Goal: Task Accomplishment & Management: Manage account settings

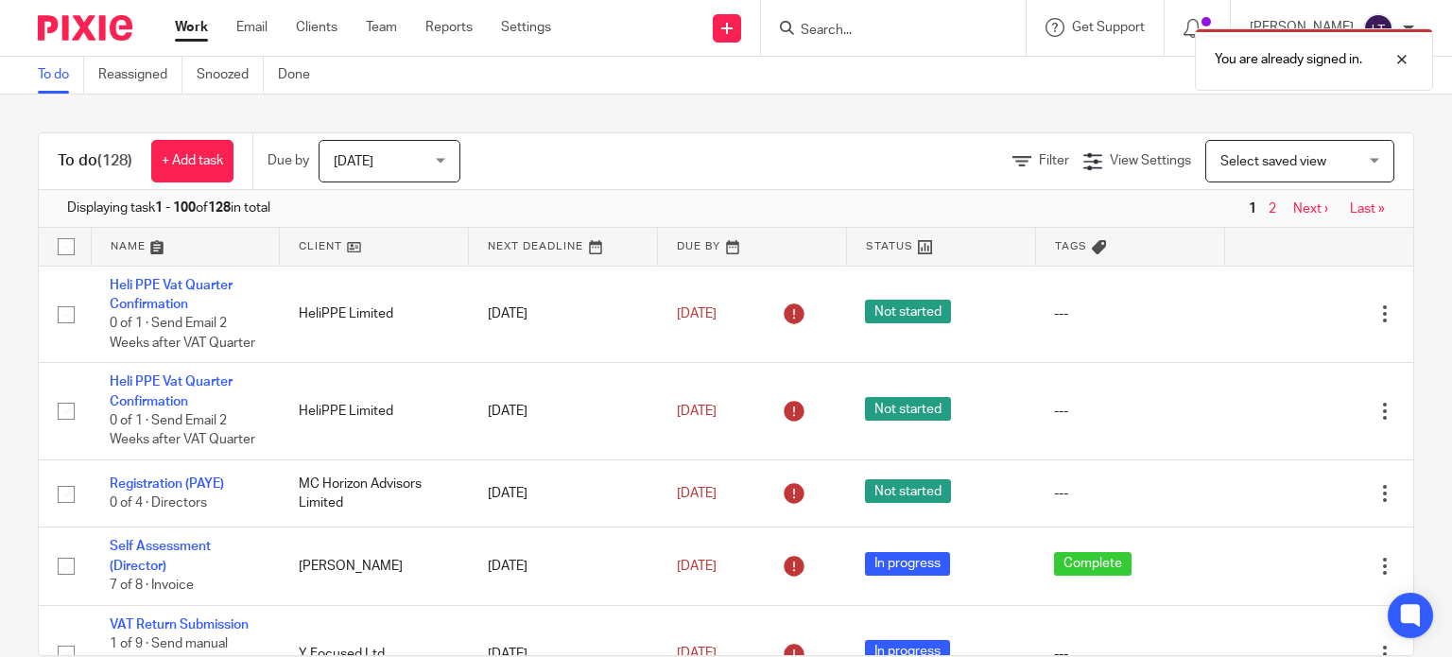
click at [990, 33] on div "You are already signed in." at bounding box center [1079, 55] width 707 height 72
click at [896, 30] on div "You are already signed in." at bounding box center [1079, 55] width 707 height 72
click at [1399, 60] on div at bounding box center [1388, 59] width 51 height 23
click at [882, 41] on div at bounding box center [893, 28] width 265 height 56
click at [884, 23] on input "Search" at bounding box center [884, 31] width 170 height 17
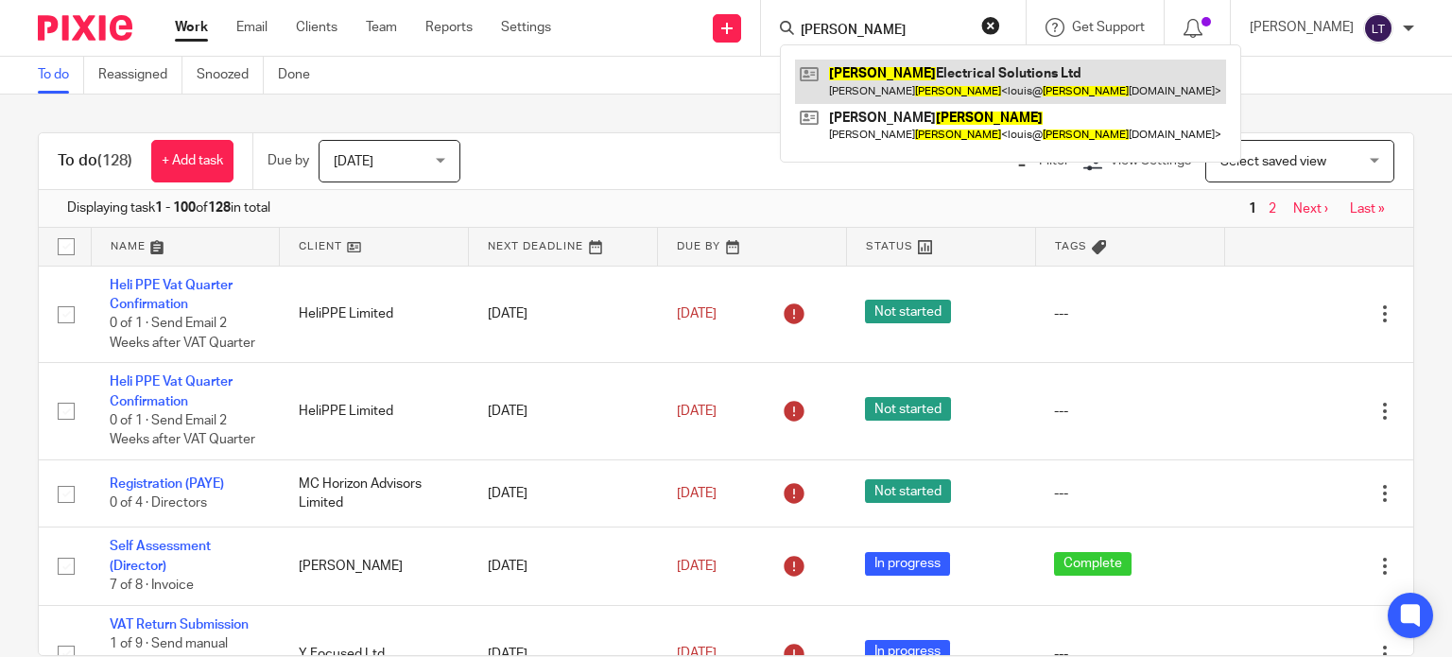
type input "yates"
click at [885, 63] on link at bounding box center [1010, 81] width 431 height 43
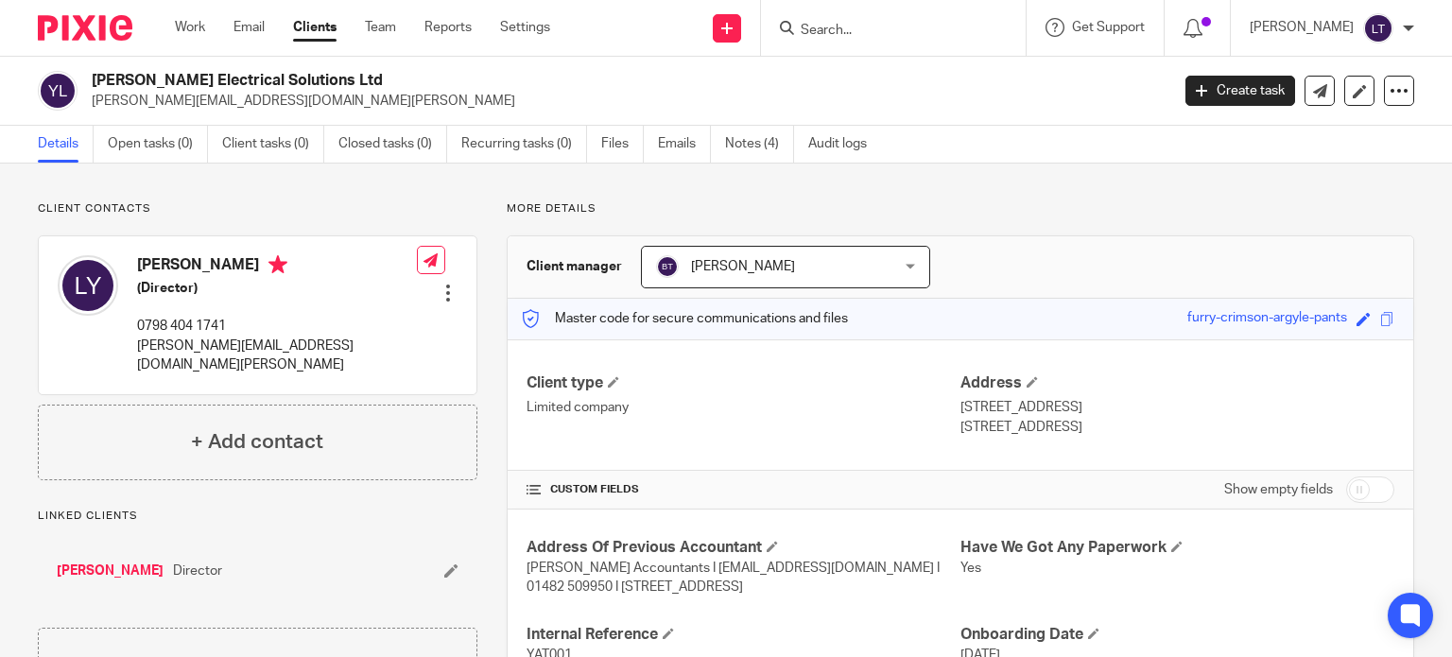
click at [961, 38] on input "Search" at bounding box center [884, 31] width 170 height 17
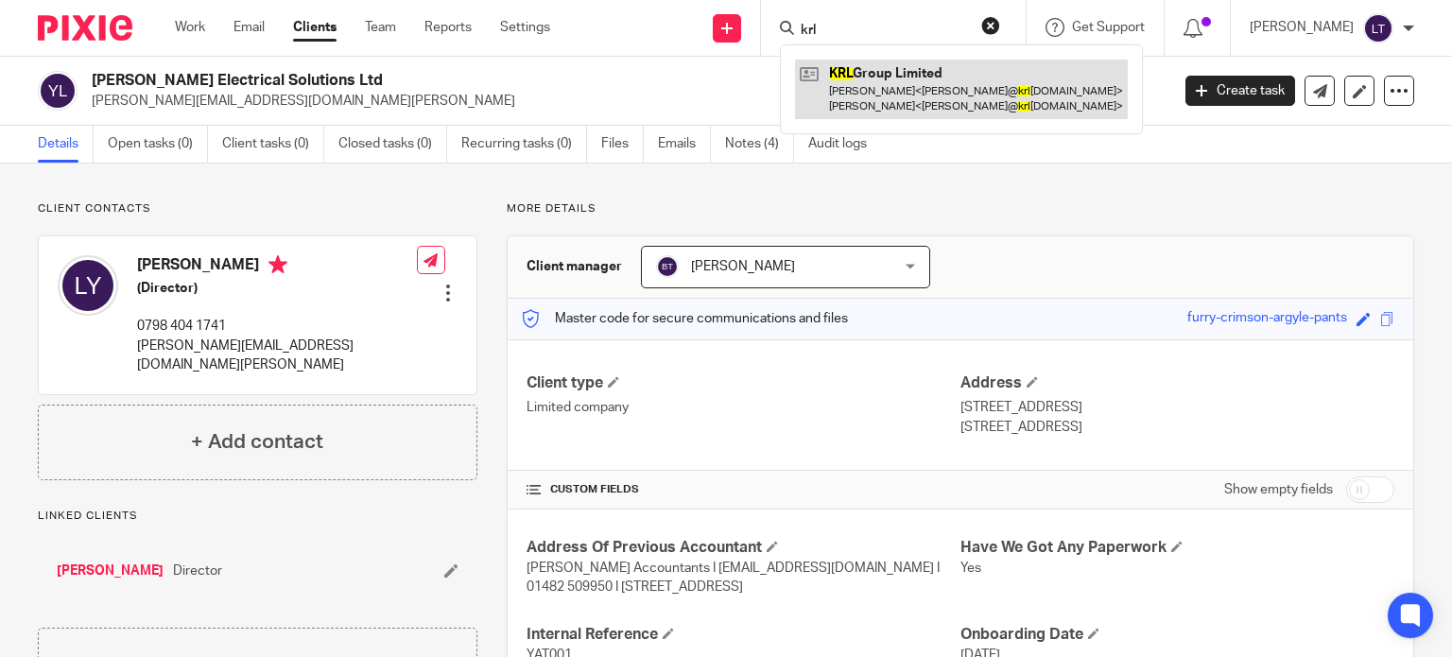
type input "krl"
click at [947, 63] on link at bounding box center [961, 89] width 333 height 59
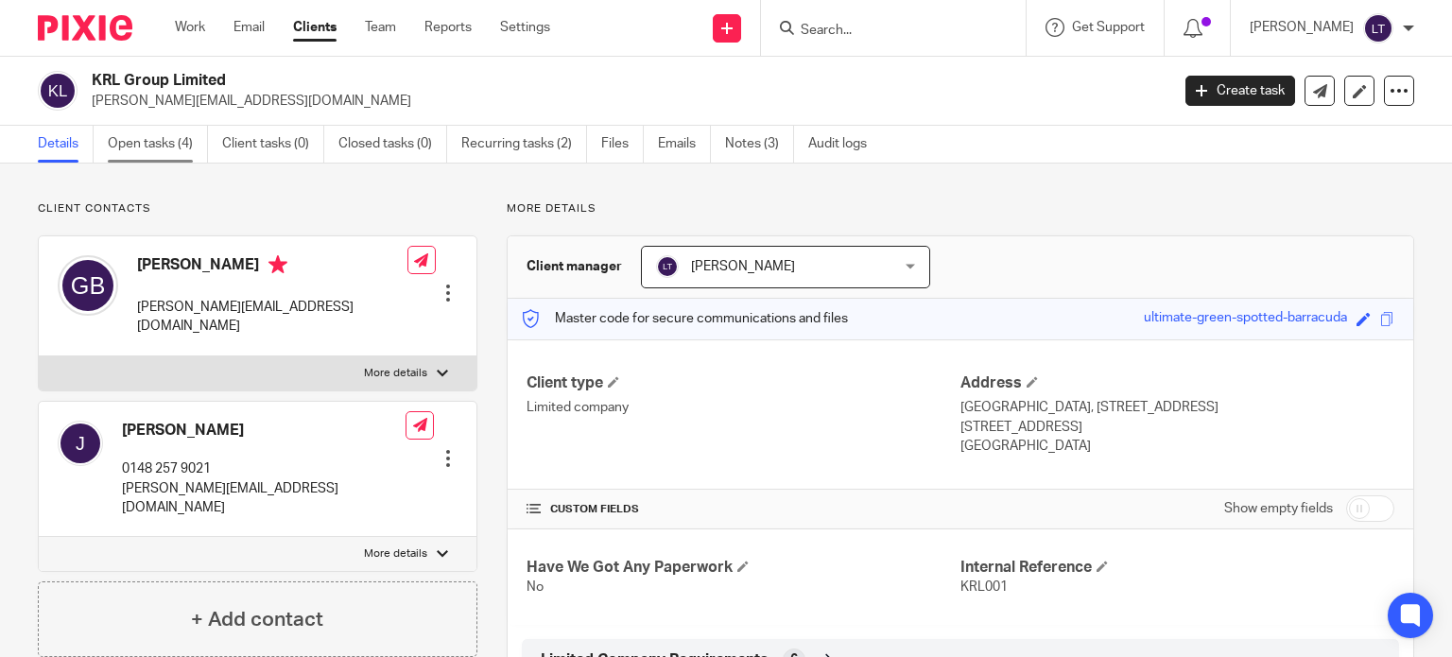
click at [166, 147] on link "Open tasks (4)" at bounding box center [158, 144] width 100 height 37
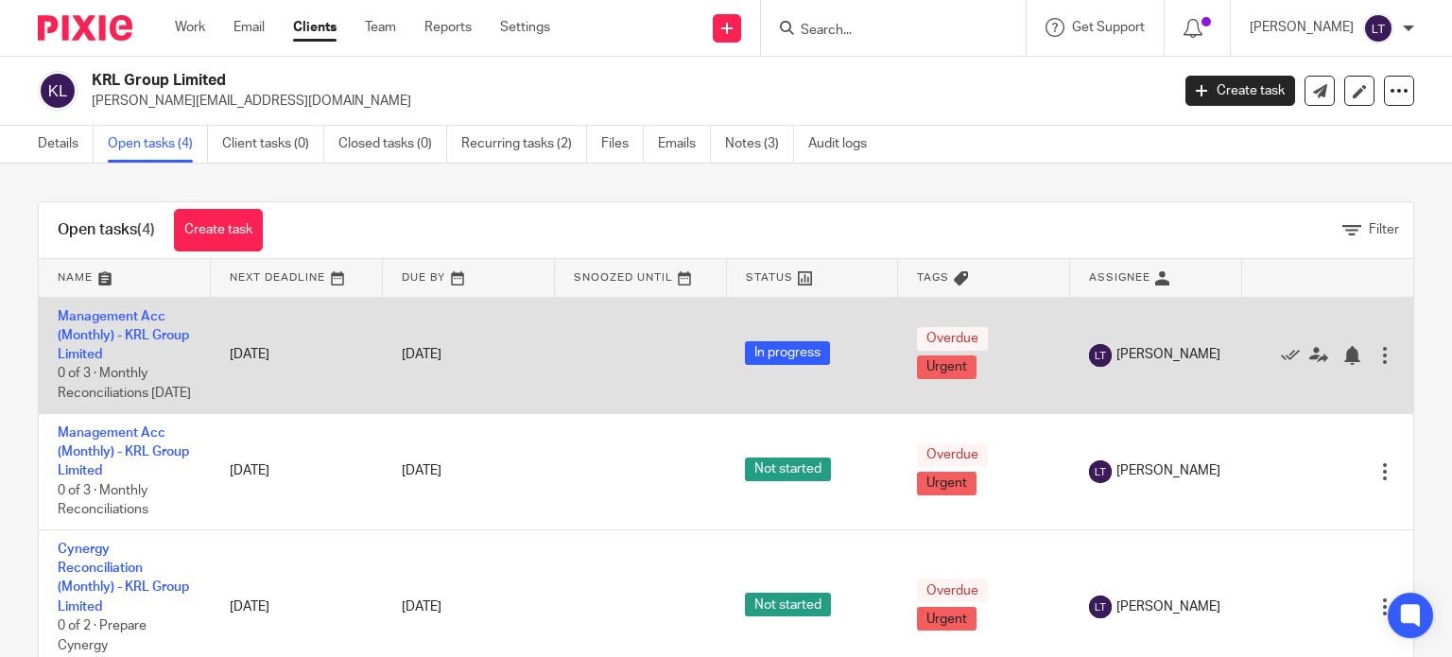
click at [99, 342] on td "Management Acc (Monthly) - KRL Group Limited 0 of 3 · Monthly Reconciliations J…" at bounding box center [125, 355] width 172 height 116
click at [106, 337] on link "Management Acc (Monthly) - KRL Group Limited" at bounding box center [123, 336] width 131 height 52
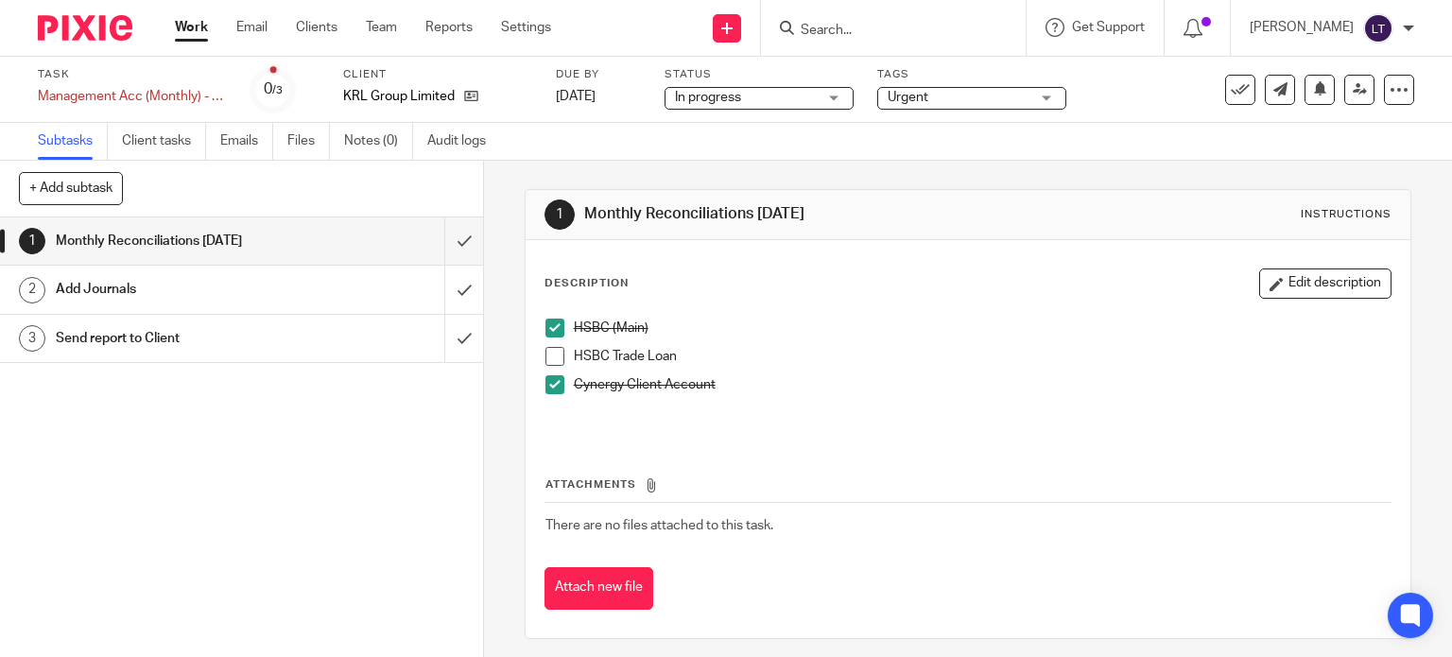
click at [277, 235] on h1 "Monthly Reconciliations [DATE]" at bounding box center [179, 241] width 247 height 28
click at [254, 304] on link "2 Add Journals" at bounding box center [222, 289] width 444 height 47
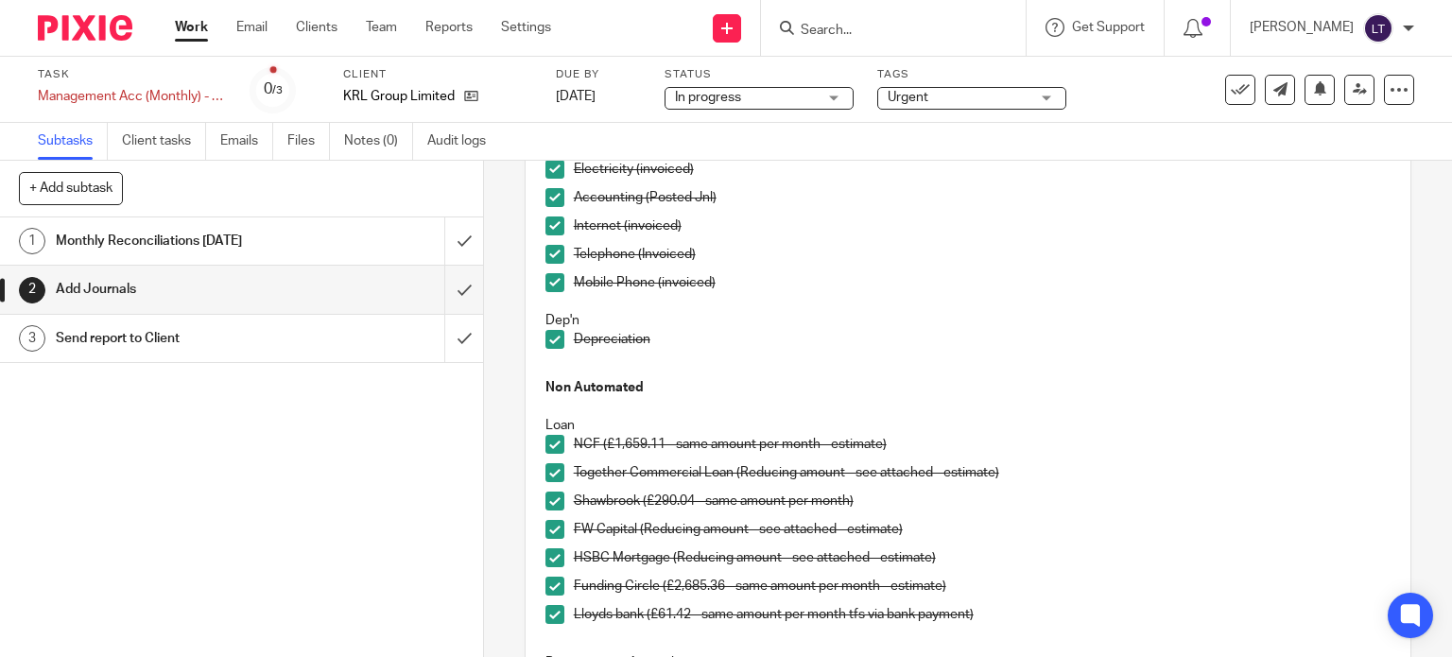
scroll to position [756, 0]
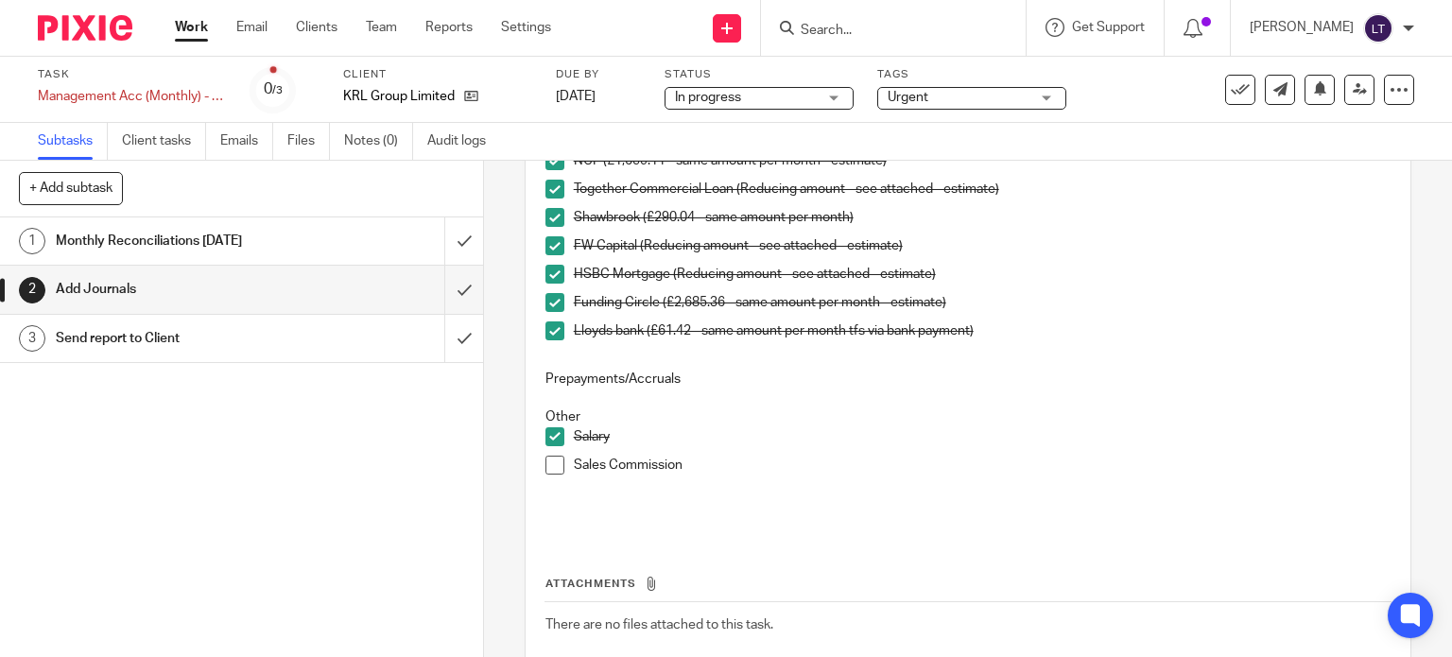
click at [178, 347] on h1 "Send report to Client" at bounding box center [179, 338] width 247 height 28
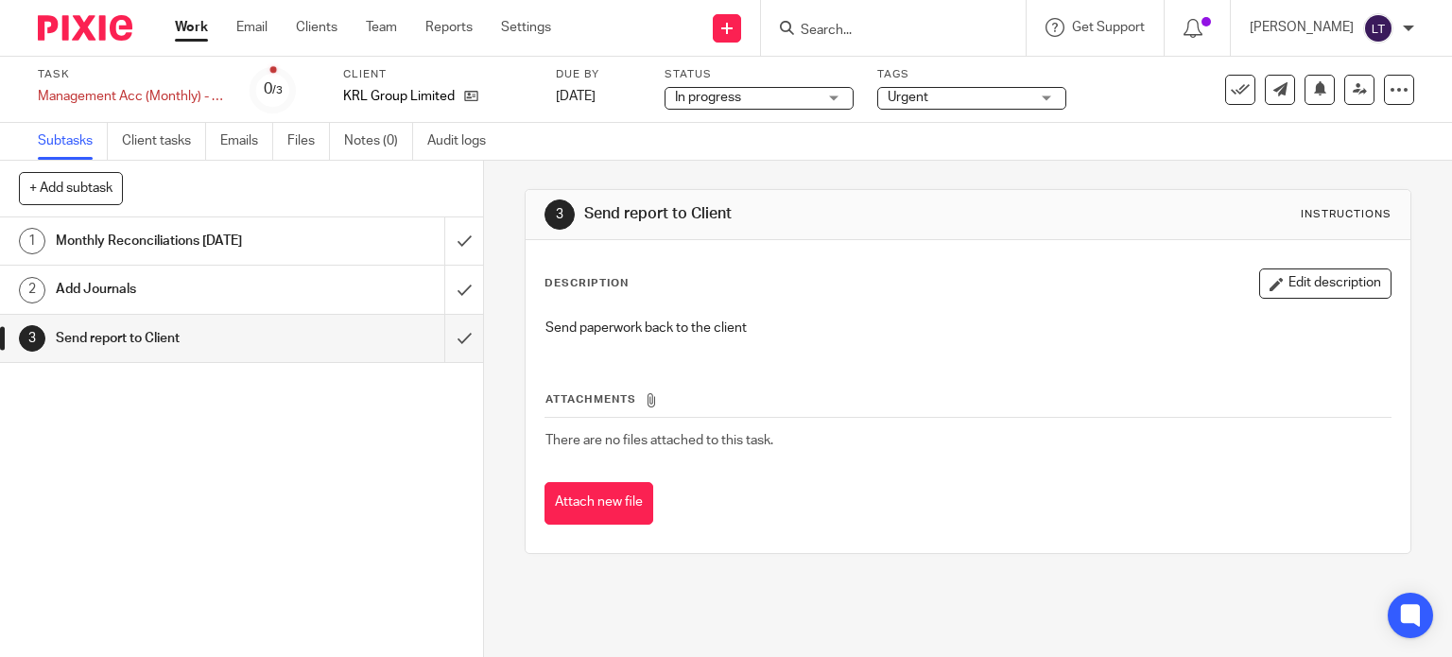
click at [207, 302] on h1 "Add Journals" at bounding box center [179, 289] width 247 height 28
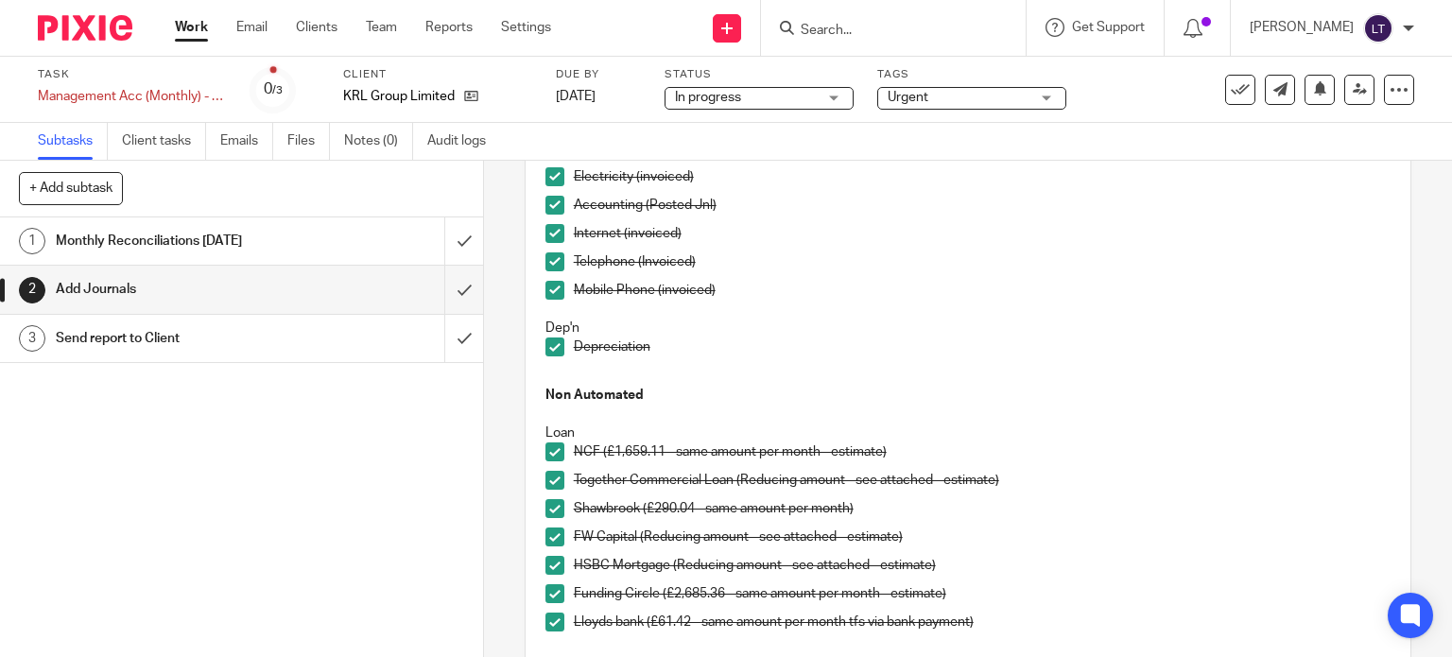
scroll to position [391, 0]
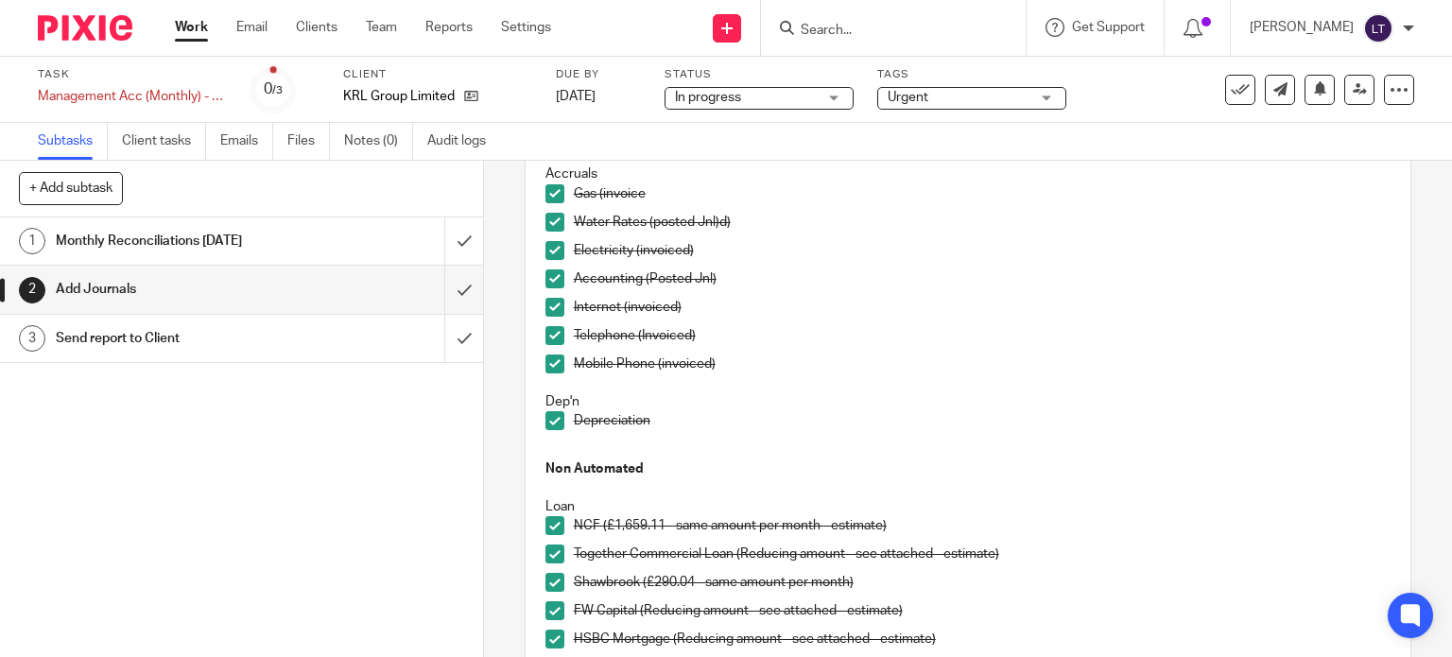
click at [215, 261] on link "1 Monthly Reconciliations [DATE]" at bounding box center [222, 240] width 444 height 47
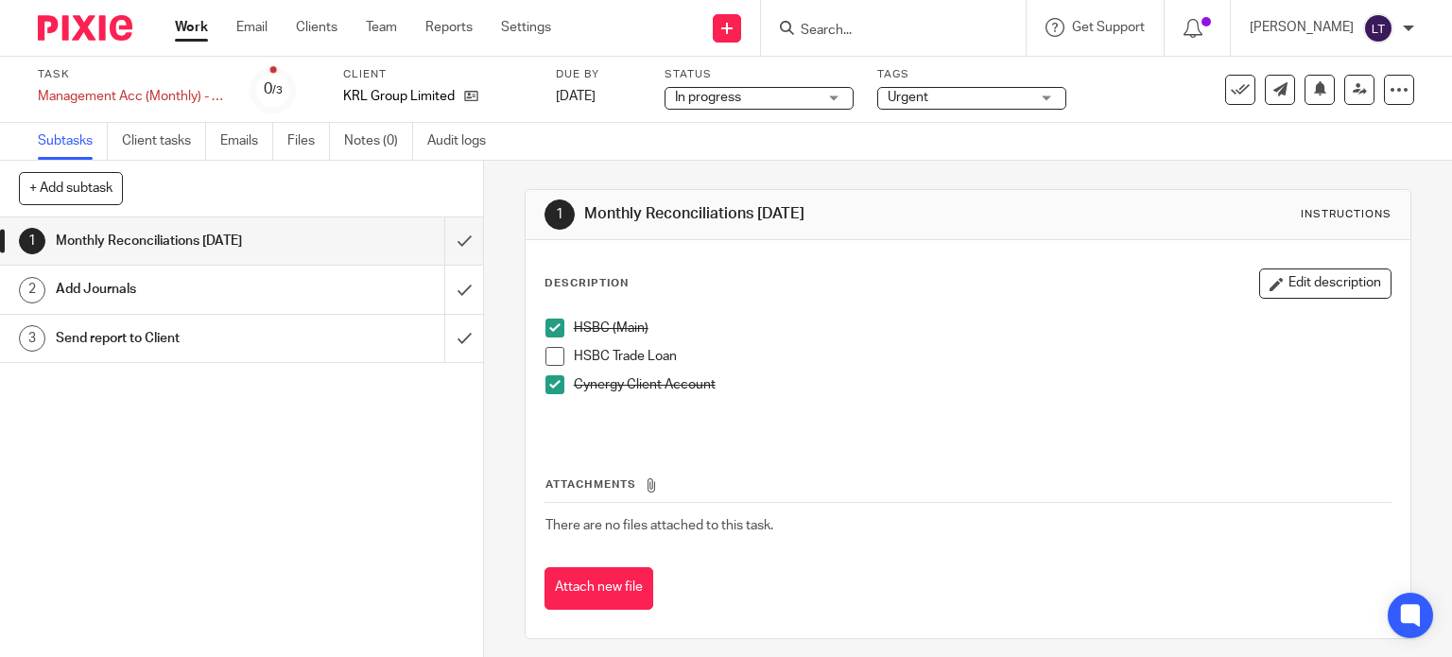
click at [721, 387] on p "Cynergy Client Account" at bounding box center [983, 384] width 818 height 19
click at [1298, 288] on button "Edit description" at bounding box center [1325, 284] width 132 height 30
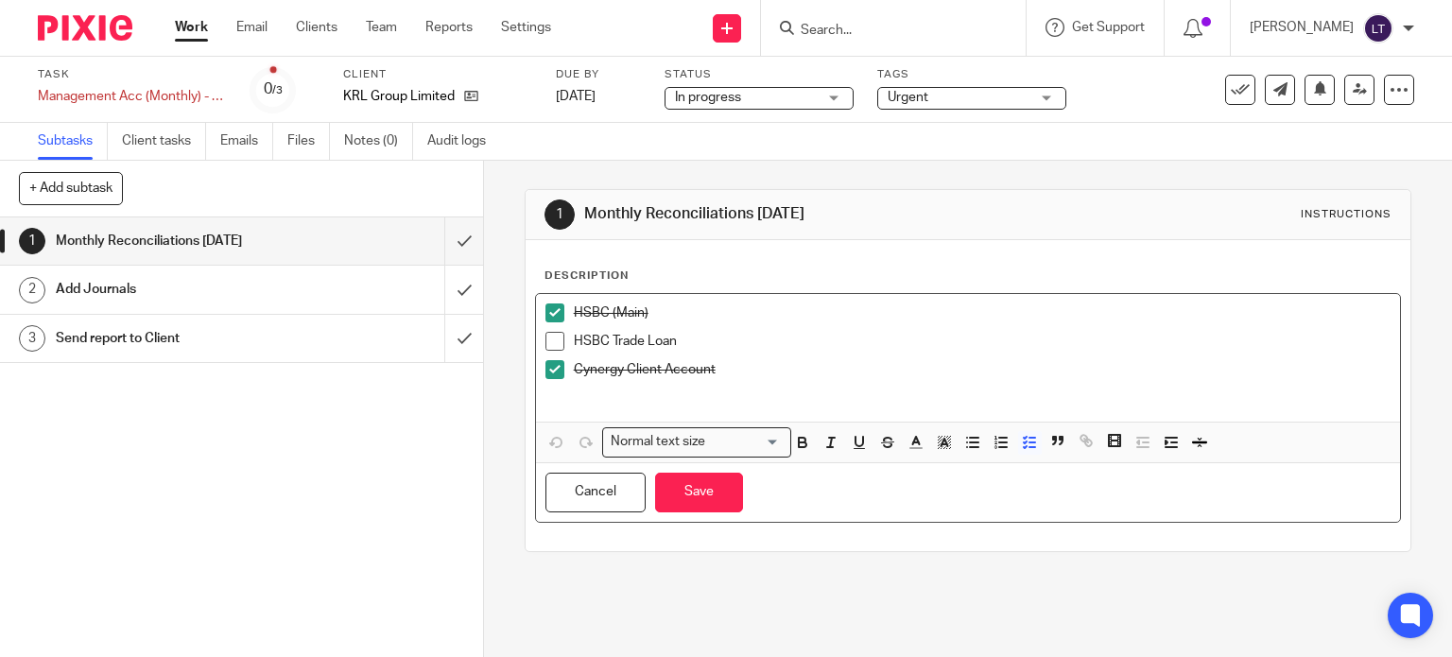
click at [739, 361] on p "Cynergy Client Account" at bounding box center [983, 369] width 818 height 19
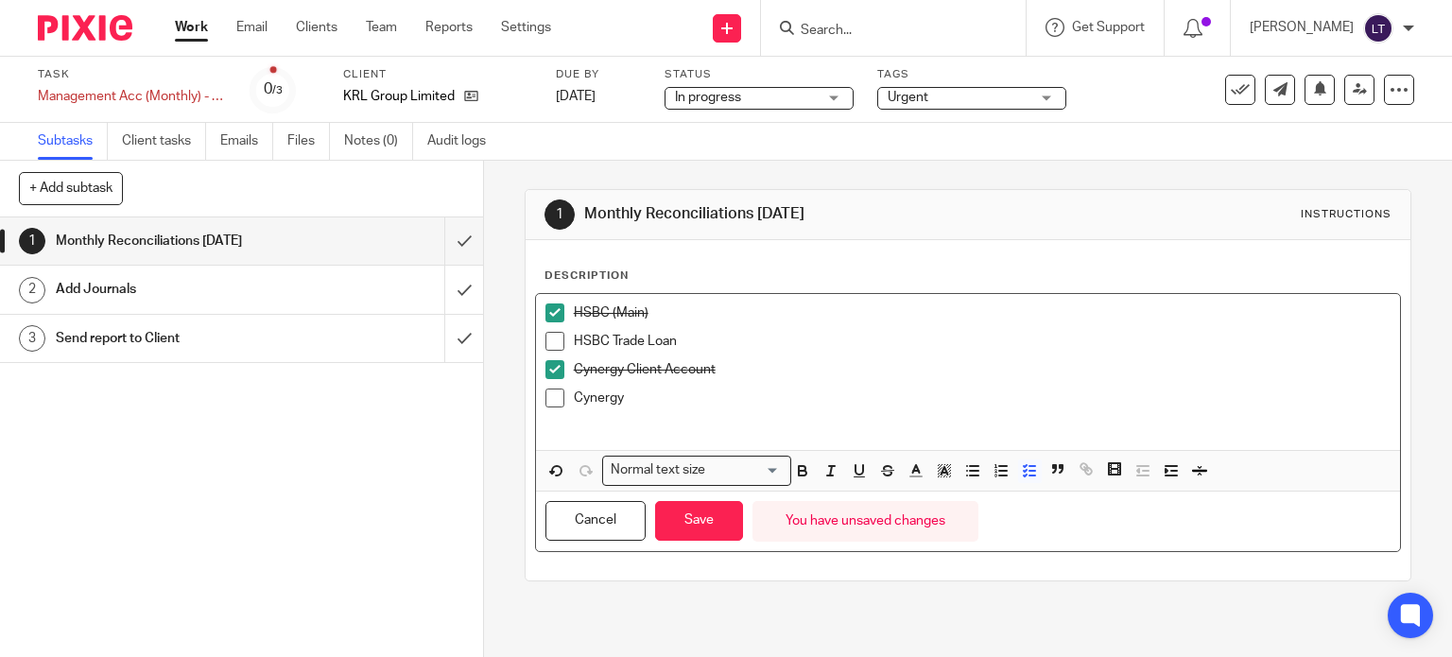
click at [643, 397] on p "Cynergy" at bounding box center [983, 398] width 818 height 19
click at [546, 397] on span at bounding box center [555, 398] width 19 height 19
click at [549, 370] on span at bounding box center [555, 369] width 19 height 19
click at [675, 525] on button "Save" at bounding box center [699, 521] width 88 height 41
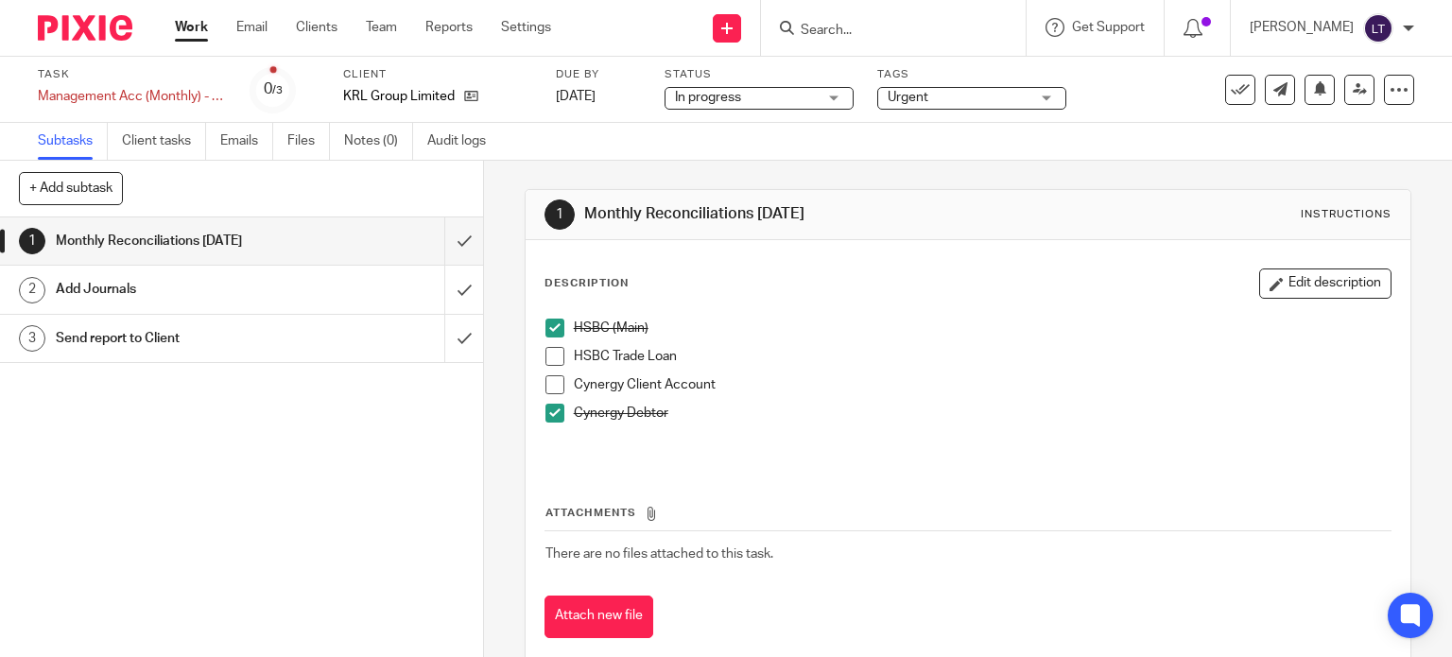
click at [546, 383] on span at bounding box center [555, 384] width 19 height 19
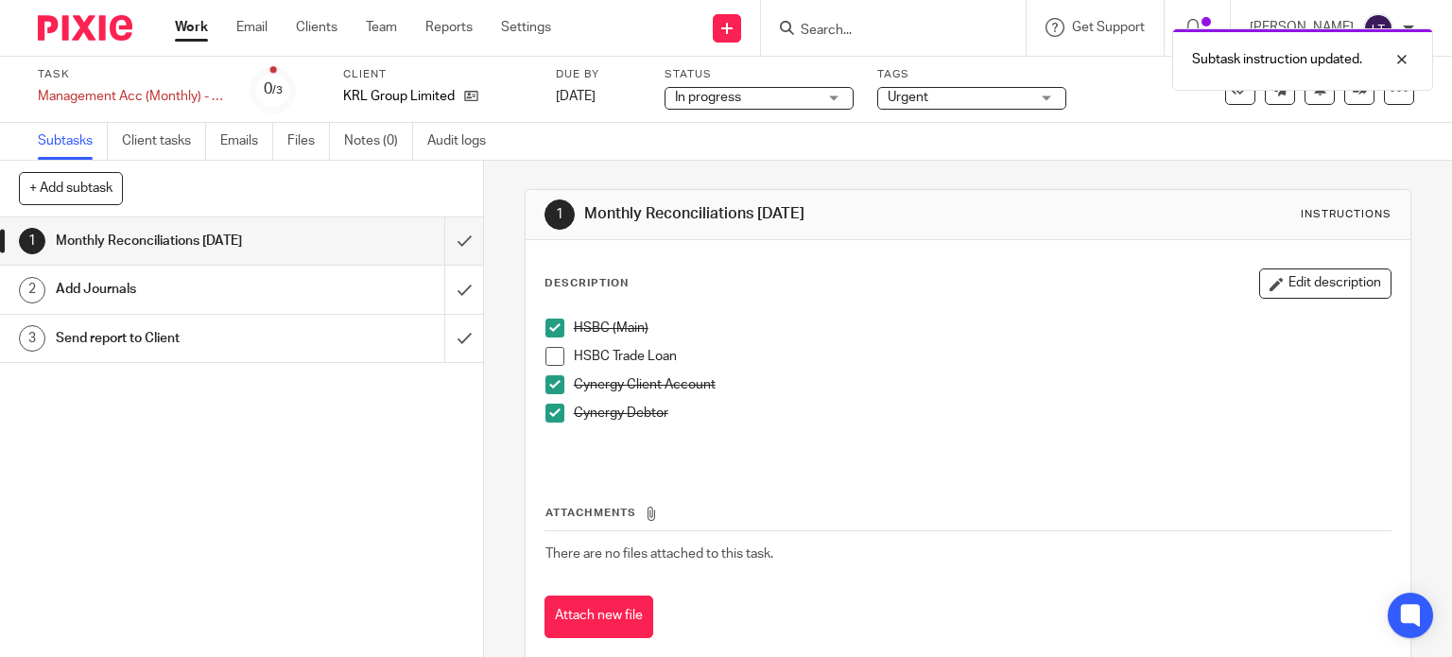
click at [546, 408] on span at bounding box center [555, 413] width 19 height 19
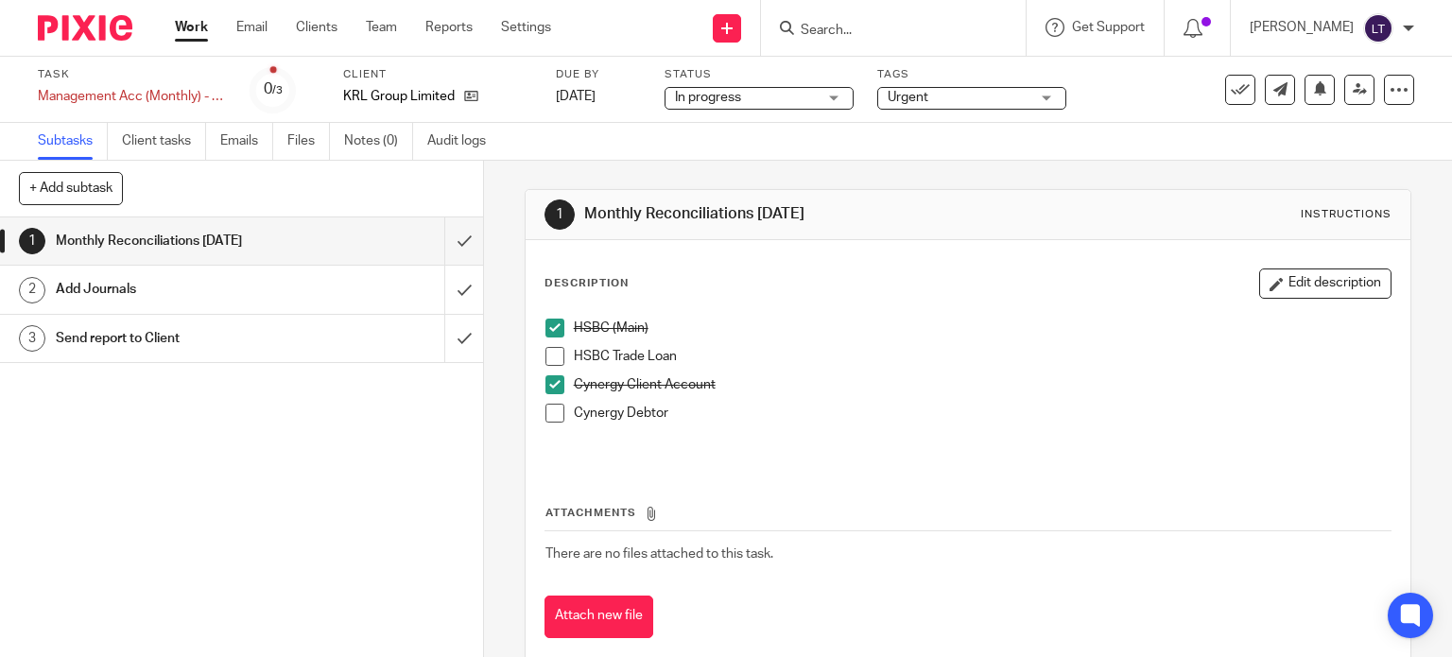
click at [952, 18] on div at bounding box center [893, 28] width 265 height 56
click at [947, 24] on input "Search" at bounding box center [884, 31] width 170 height 17
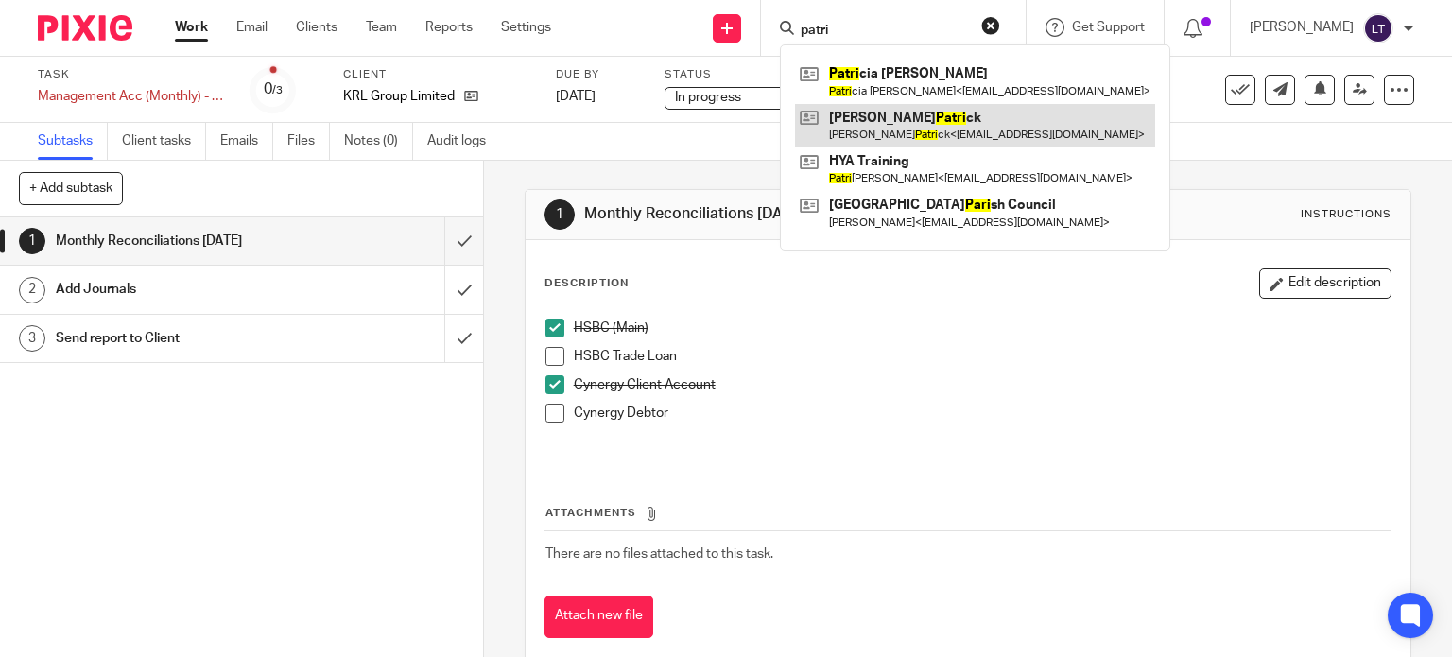
type input "patri"
click at [904, 138] on link at bounding box center [975, 125] width 360 height 43
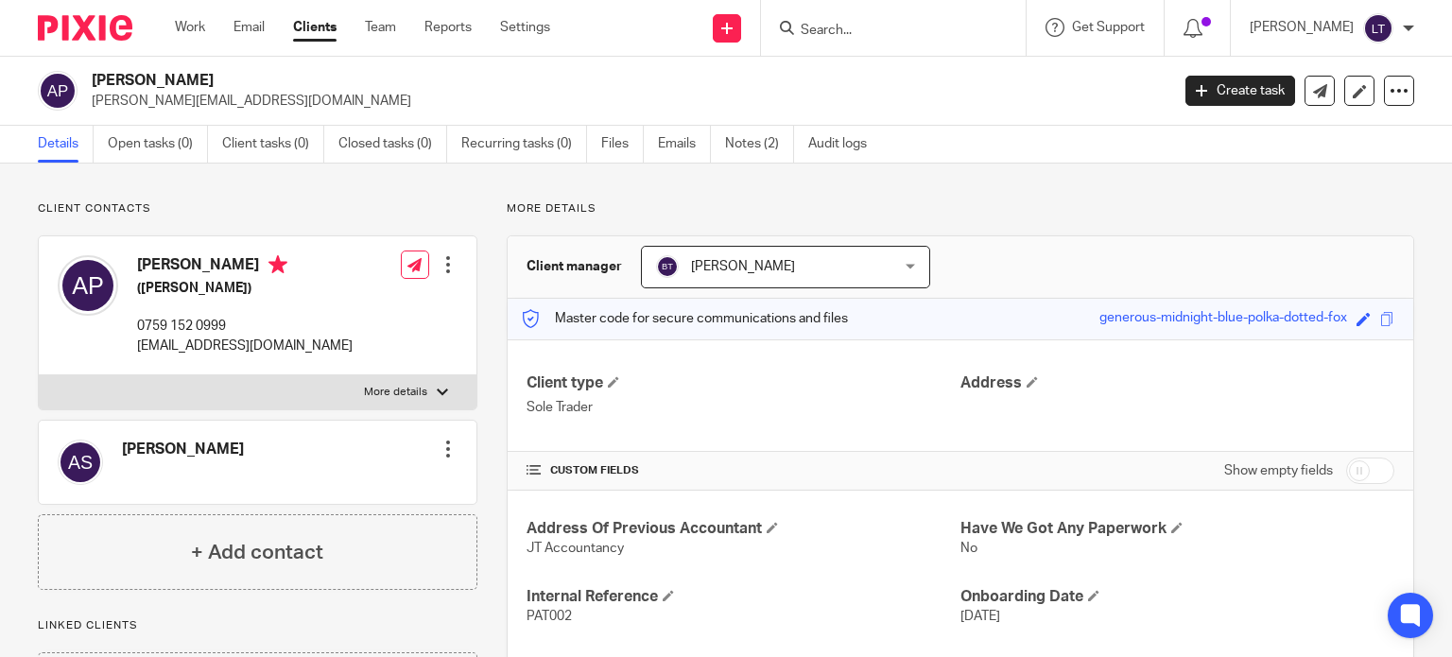
drag, startPoint x: 204, startPoint y: 76, endPoint x: 95, endPoint y: 82, distance: 109.9
click at [95, 82] on h2 "Aaron Patrick" at bounding box center [518, 81] width 853 height 20
copy h2 "Aaron Patrick"
